Goal: Task Accomplishment & Management: Manage account settings

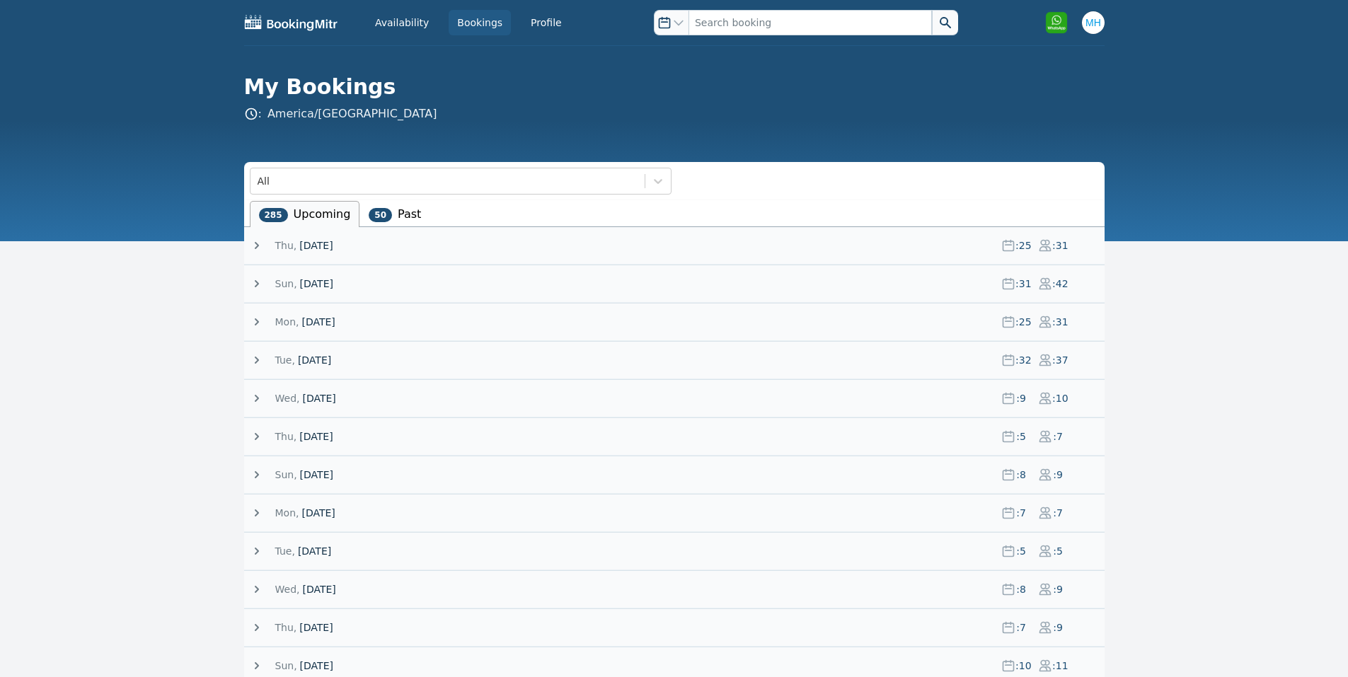
click at [350, 263] on div "Thu, 25 September 25 : 25 : 31" at bounding box center [677, 245] width 855 height 37
click at [333, 251] on span "[DATE]" at bounding box center [315, 245] width 33 height 14
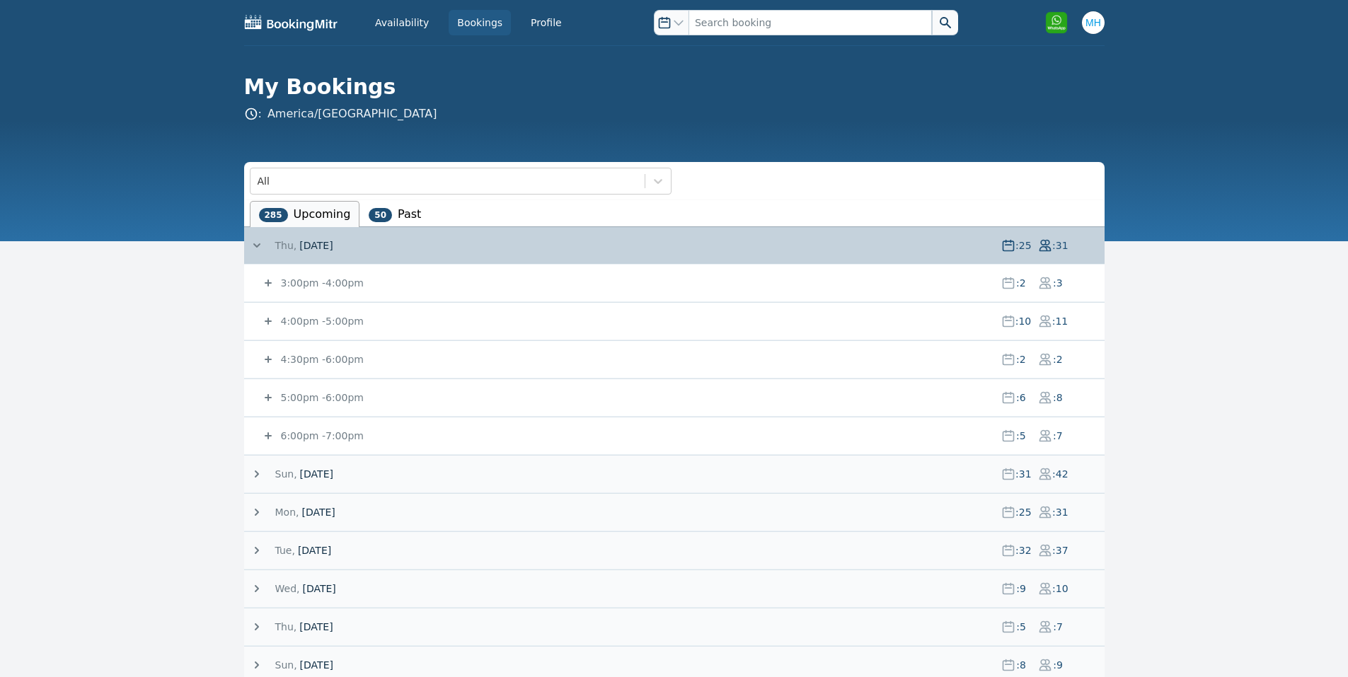
click at [328, 439] on small "6:00pm - 7:00pm" at bounding box center [321, 435] width 86 height 11
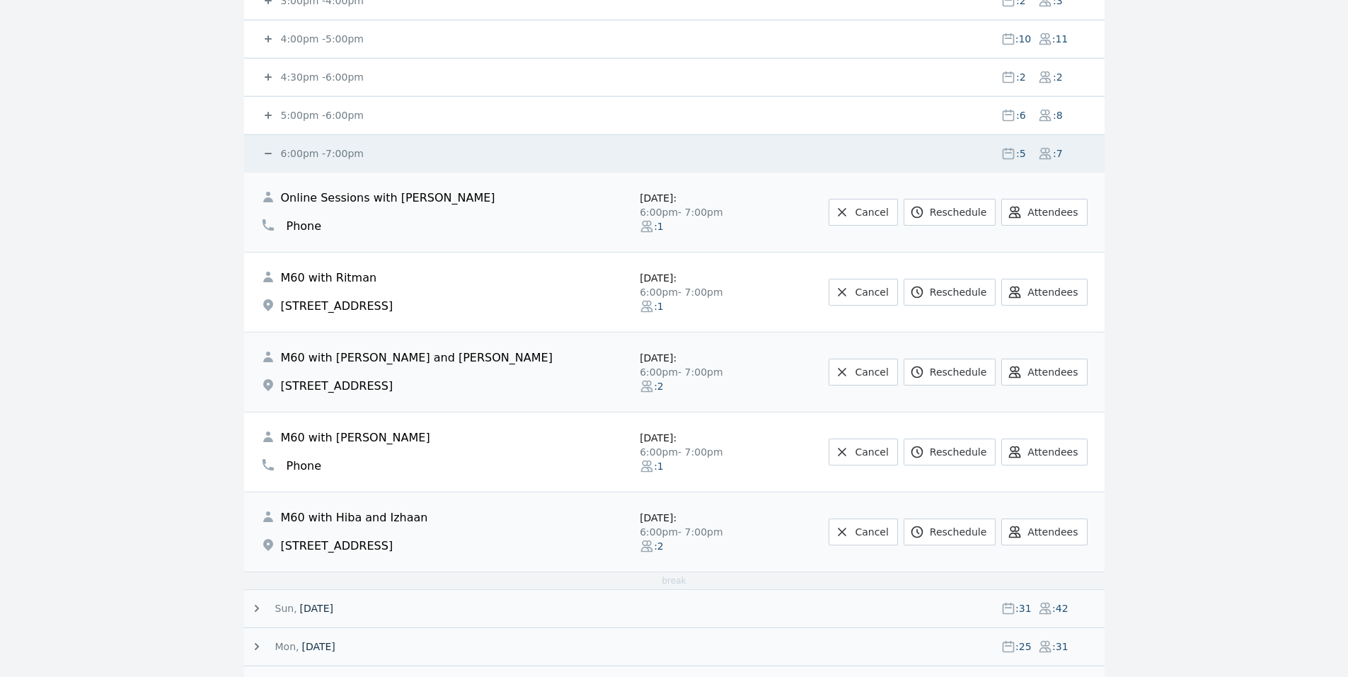
scroll to position [283, 0]
click at [312, 150] on small "6:00pm - 7:00pm" at bounding box center [321, 152] width 86 height 11
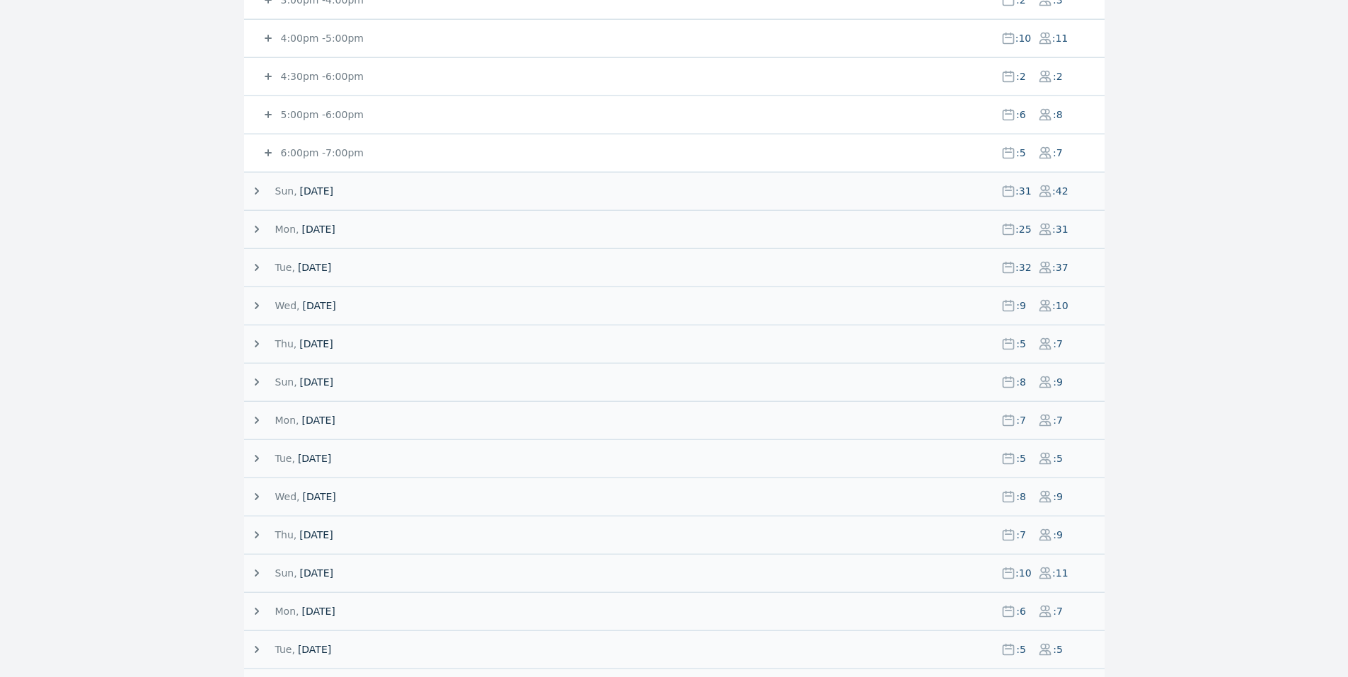
click at [320, 39] on small "4:00pm - 5:00pm" at bounding box center [321, 38] width 86 height 11
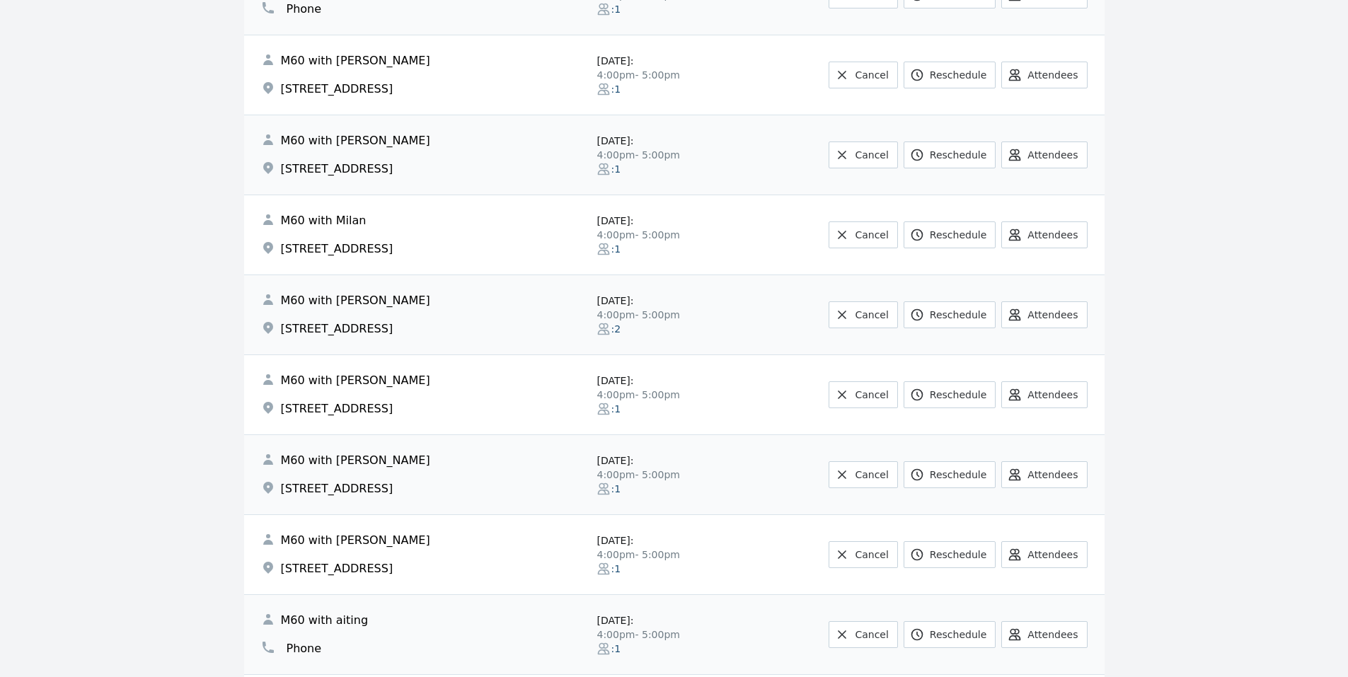
scroll to position [849, 0]
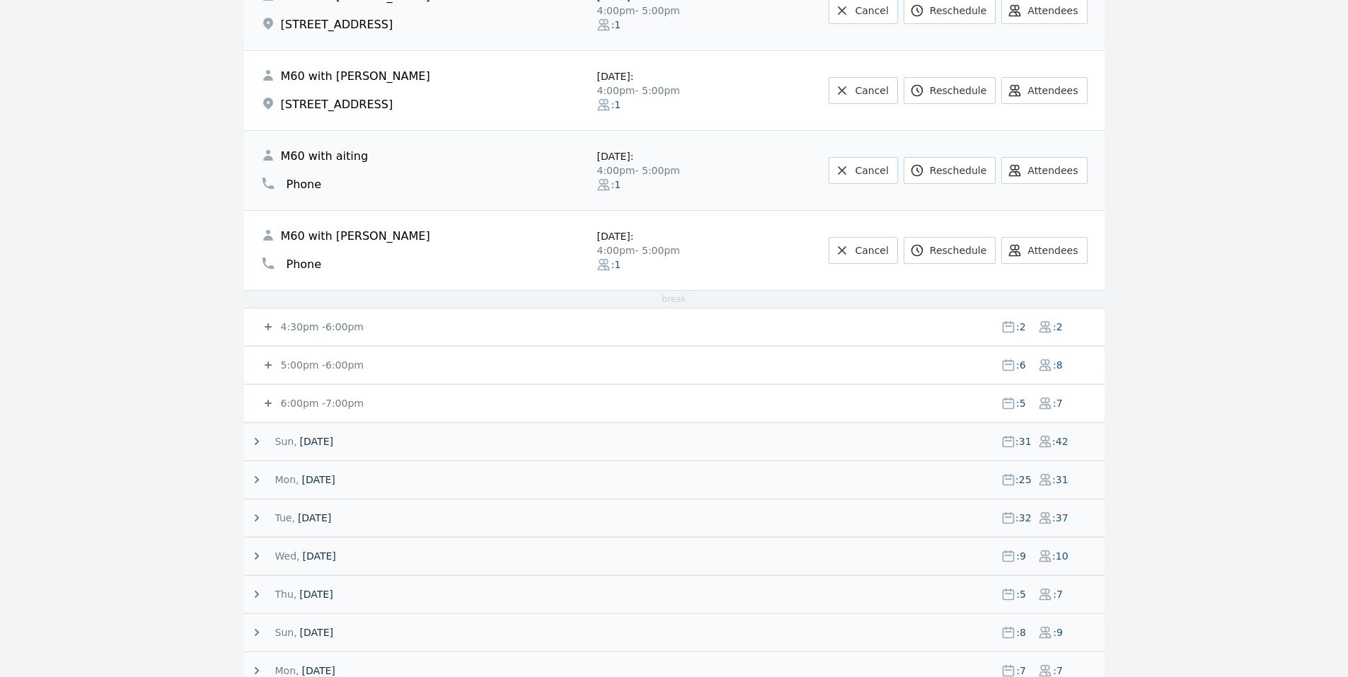
click at [322, 366] on small "5:00pm - 6:00pm" at bounding box center [321, 364] width 86 height 11
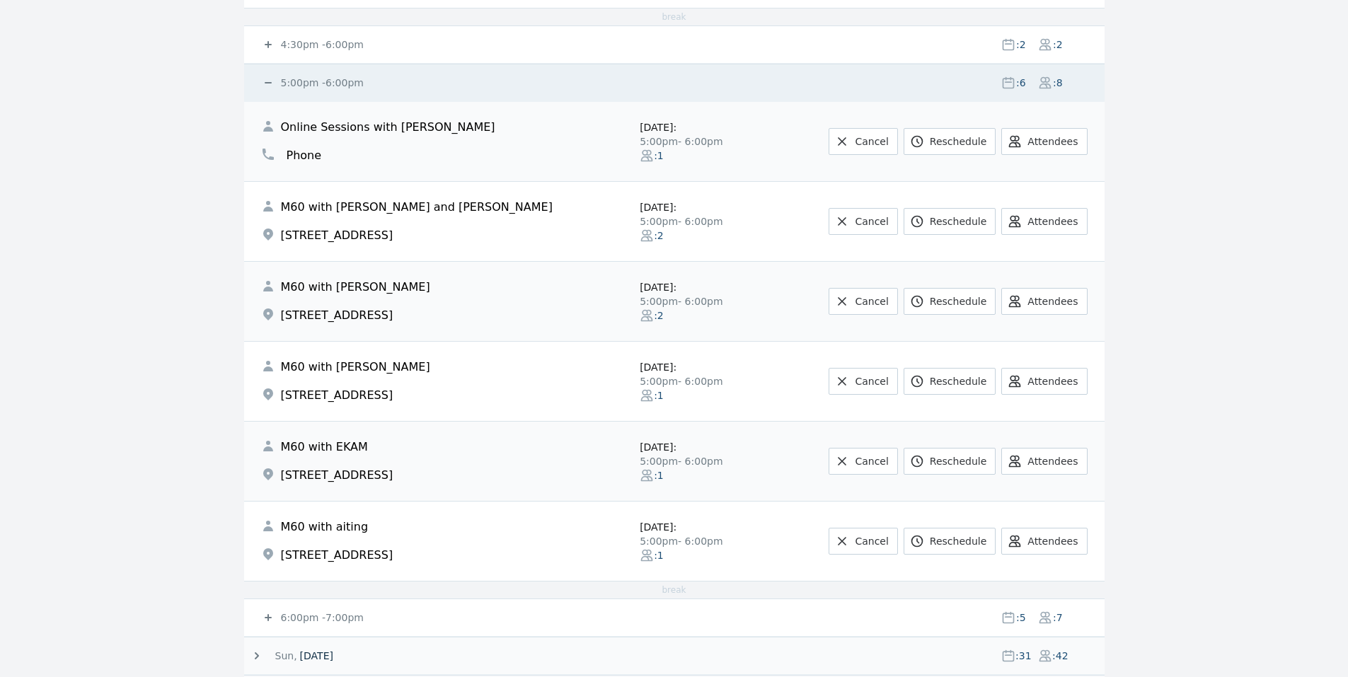
scroll to position [1132, 0]
click at [313, 82] on small "5:00pm - 6:00pm" at bounding box center [321, 81] width 86 height 11
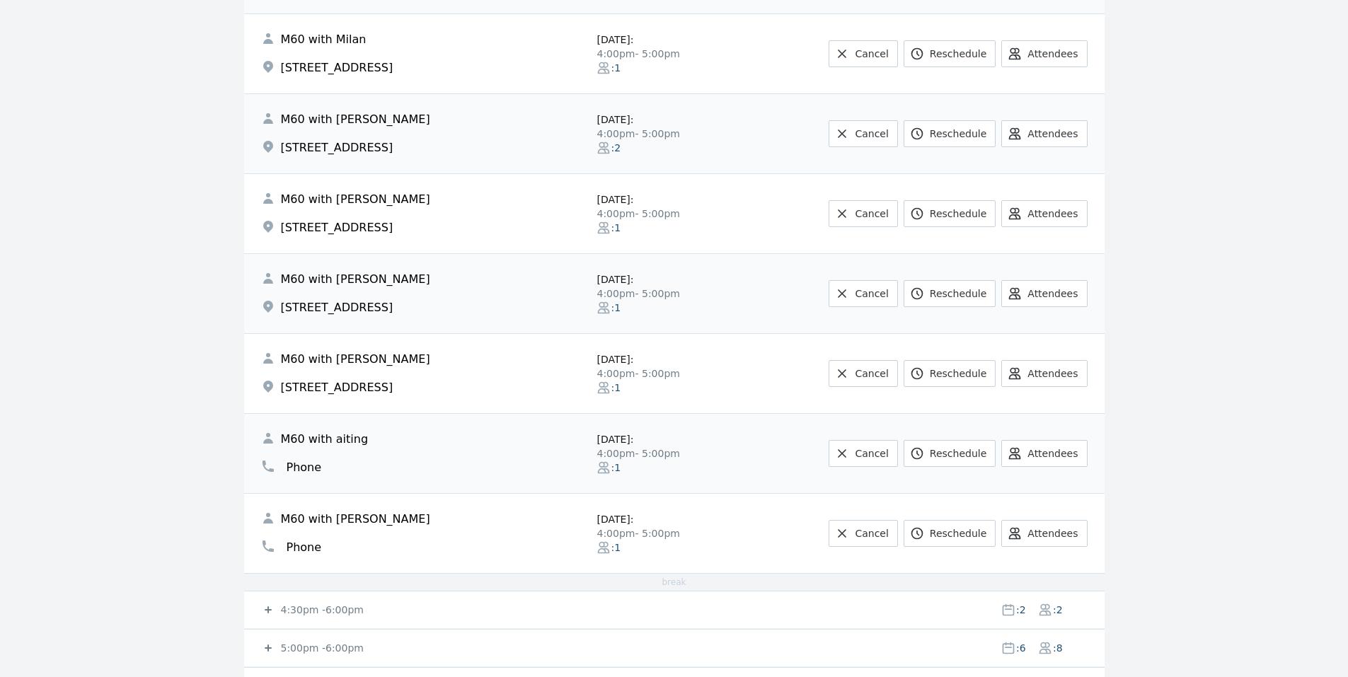
scroll to position [849, 0]
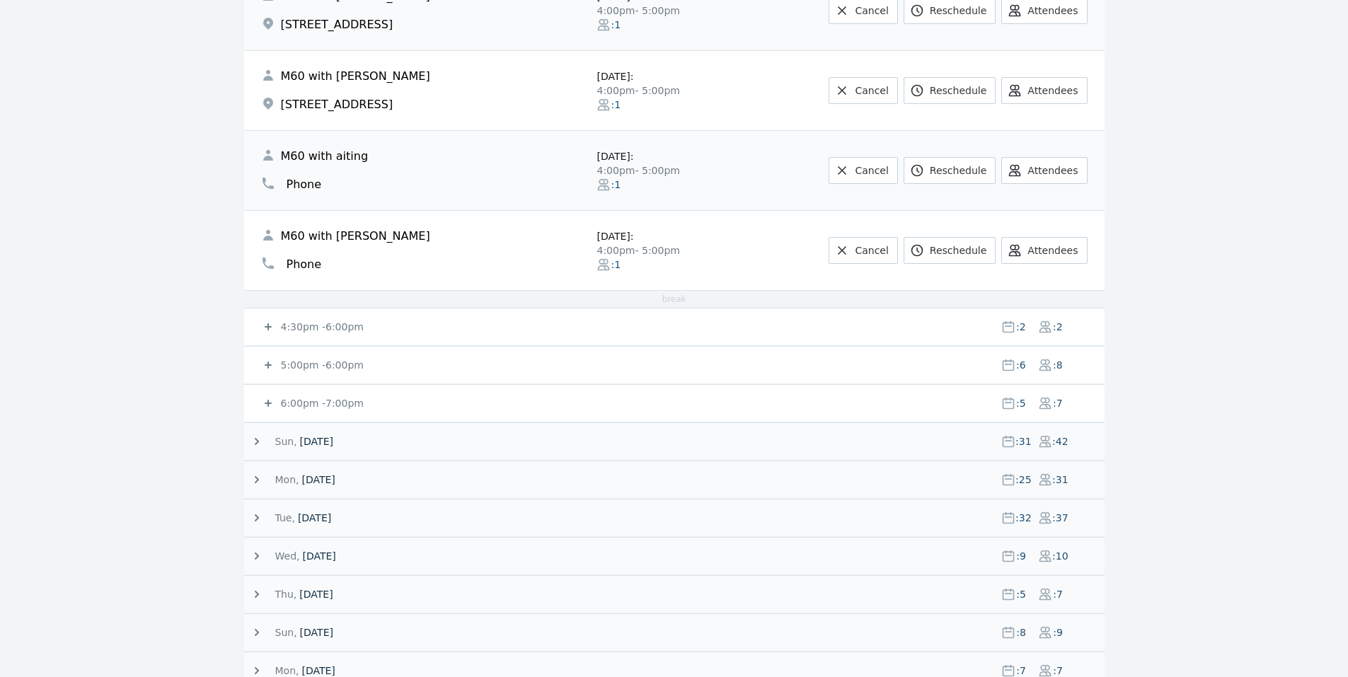
click at [331, 364] on small "5:00pm - 6:00pm" at bounding box center [321, 364] width 86 height 11
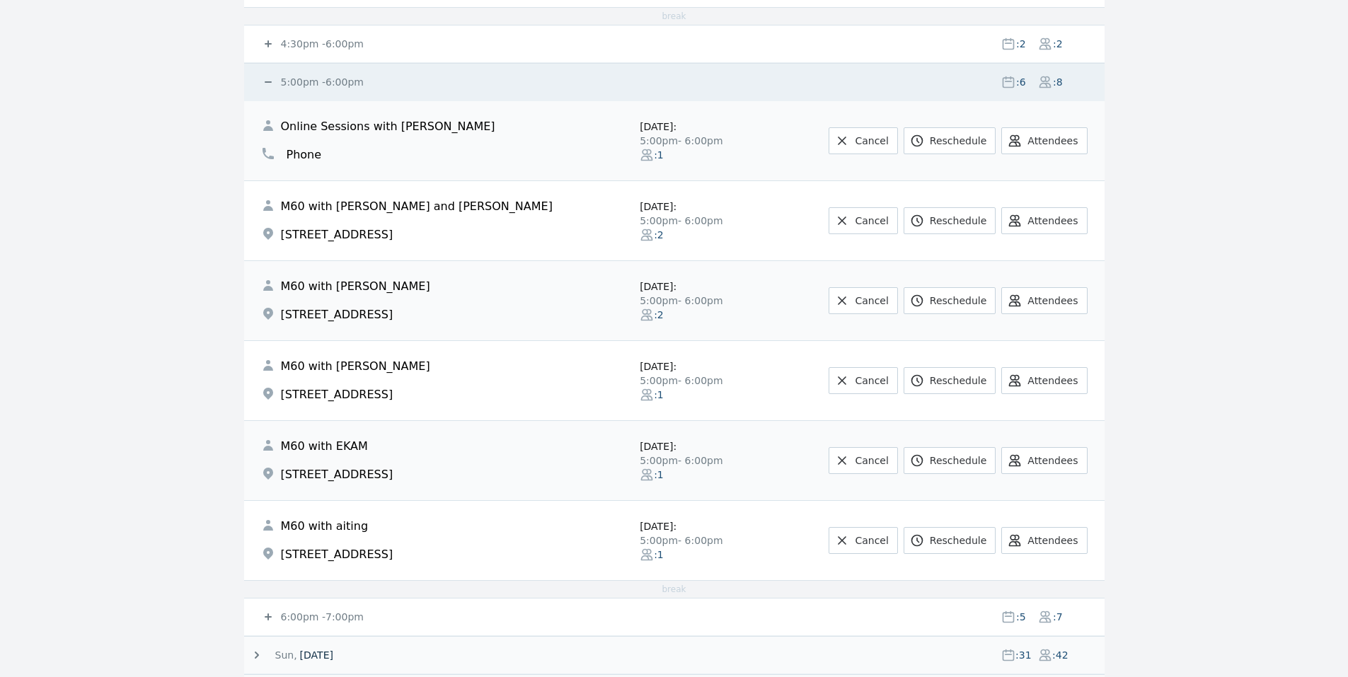
scroll to position [1415, 0]
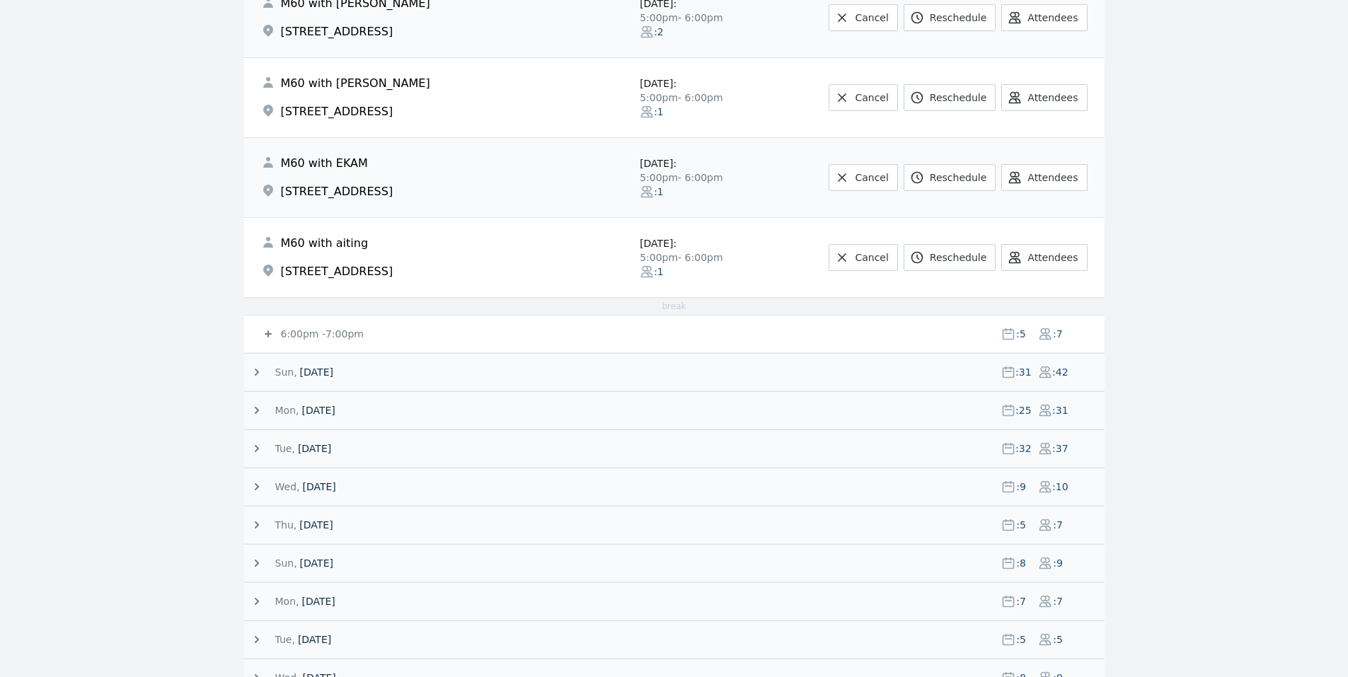
click at [289, 329] on small "6:00pm - 7:00pm" at bounding box center [321, 333] width 86 height 11
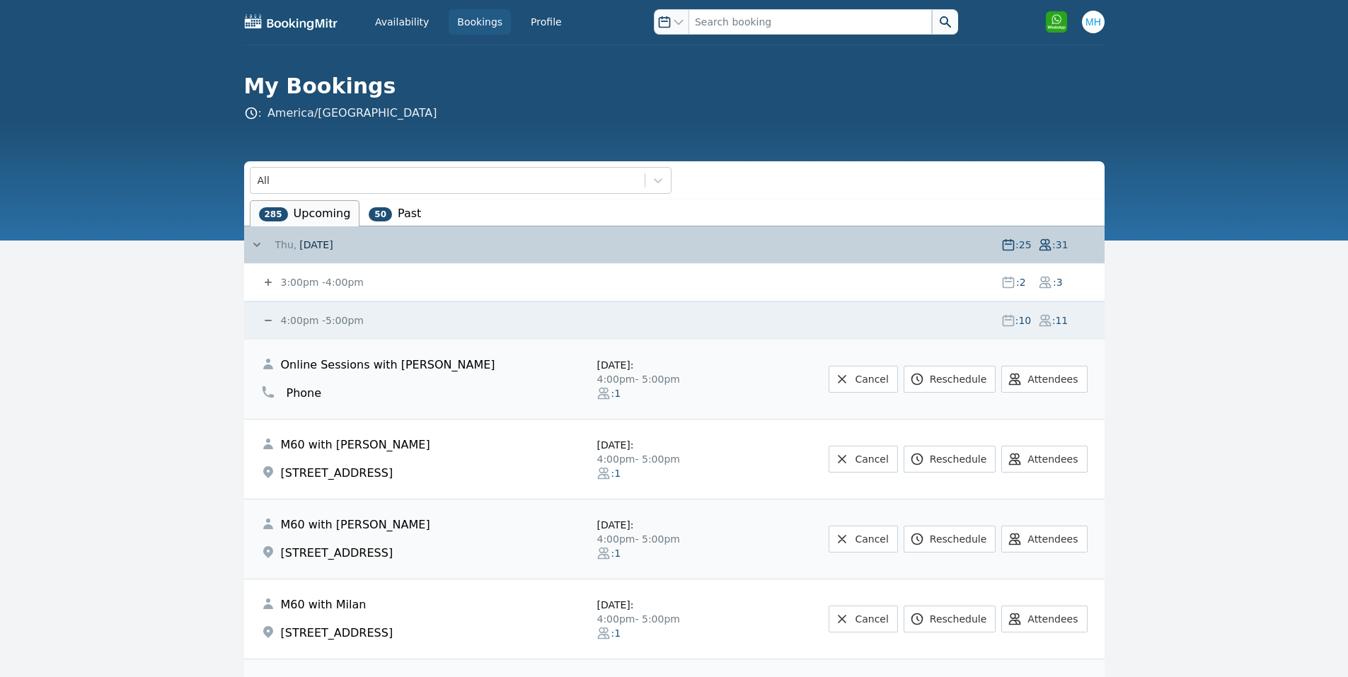
scroll to position [0, 0]
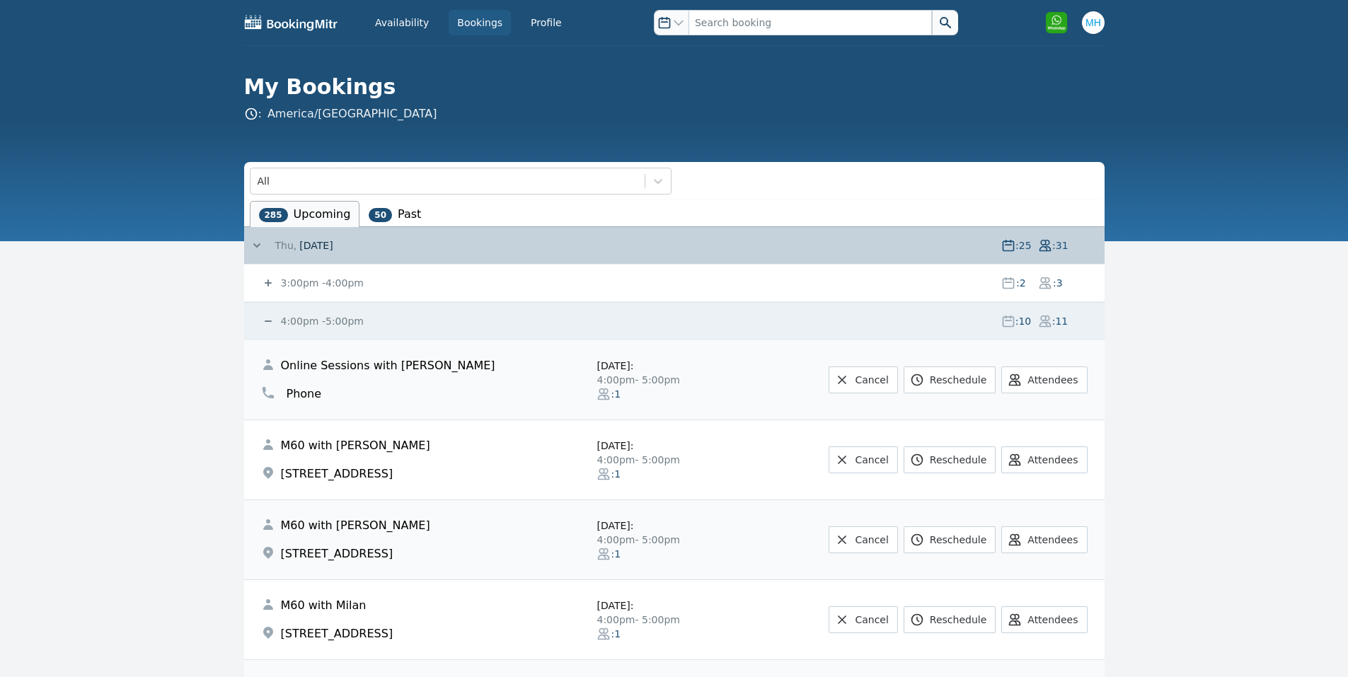
click at [302, 311] on div "4:00pm - 5:00pm : 10 : 11" at bounding box center [682, 321] width 843 height 37
click at [304, 316] on small "4:00pm - 5:00pm" at bounding box center [321, 321] width 86 height 11
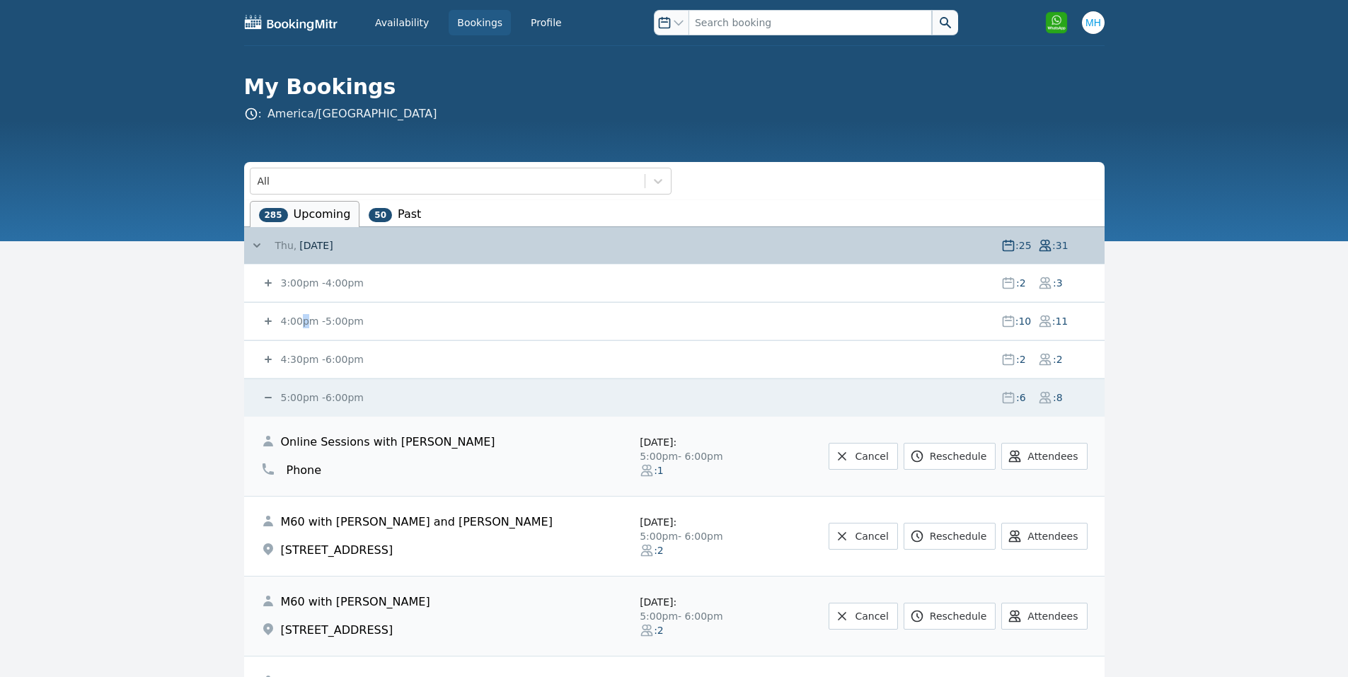
drag, startPoint x: 313, startPoint y: 403, endPoint x: 323, endPoint y: 420, distance: 19.9
click at [314, 403] on small "5:00pm - 6:00pm" at bounding box center [321, 397] width 86 height 11
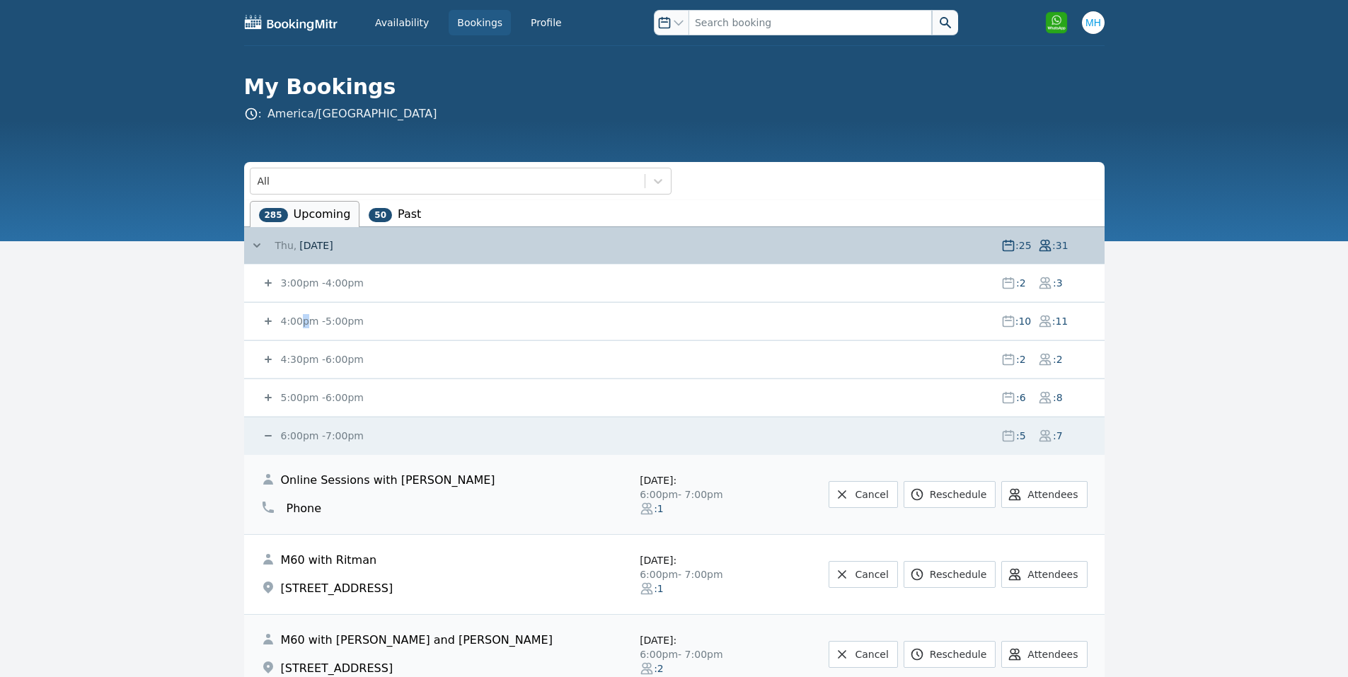
scroll to position [283, 0]
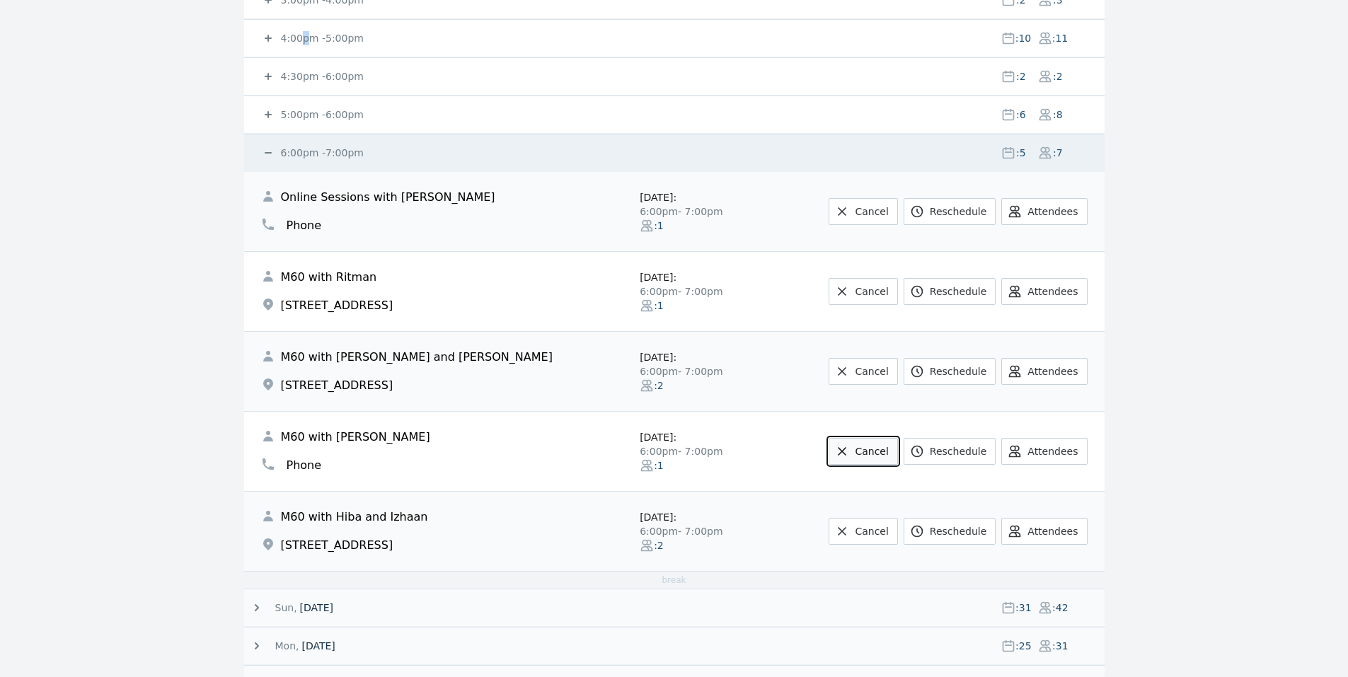
click at [849, 450] on icon at bounding box center [842, 451] width 14 height 14
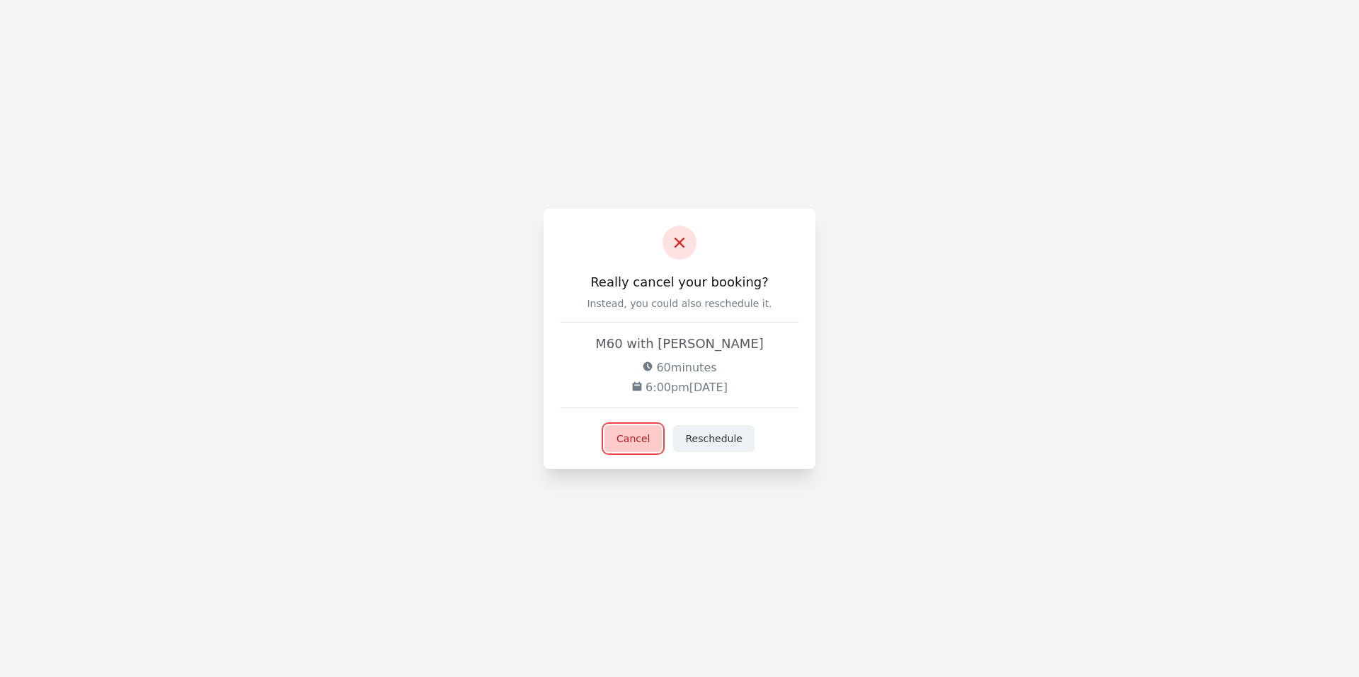
click at [649, 444] on button "Cancel" at bounding box center [632, 438] width 57 height 27
